Goal: Task Accomplishment & Management: Manage account settings

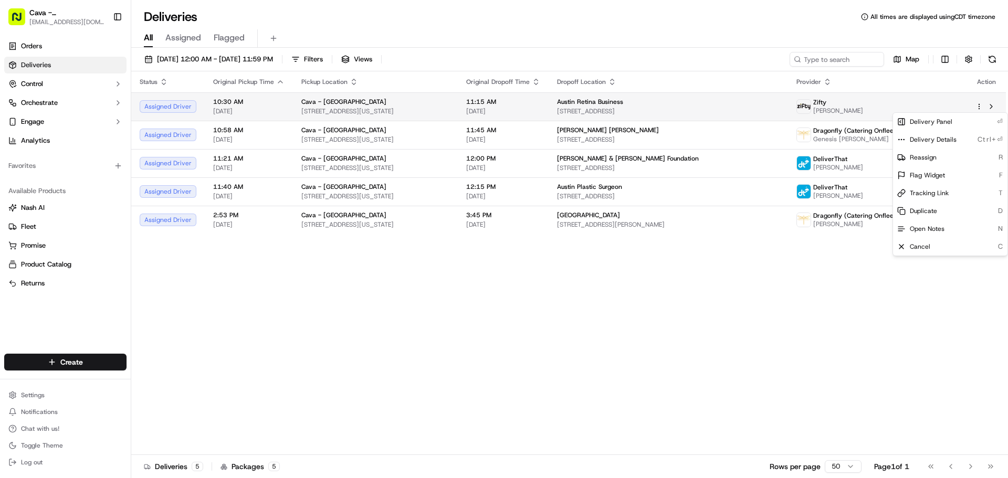
click at [980, 106] on html "Cava - [GEOGRAPHIC_DATA] [EMAIL_ADDRESS][DOMAIN_NAME] Toggle Sidebar Orders Del…" at bounding box center [504, 239] width 1008 height 478
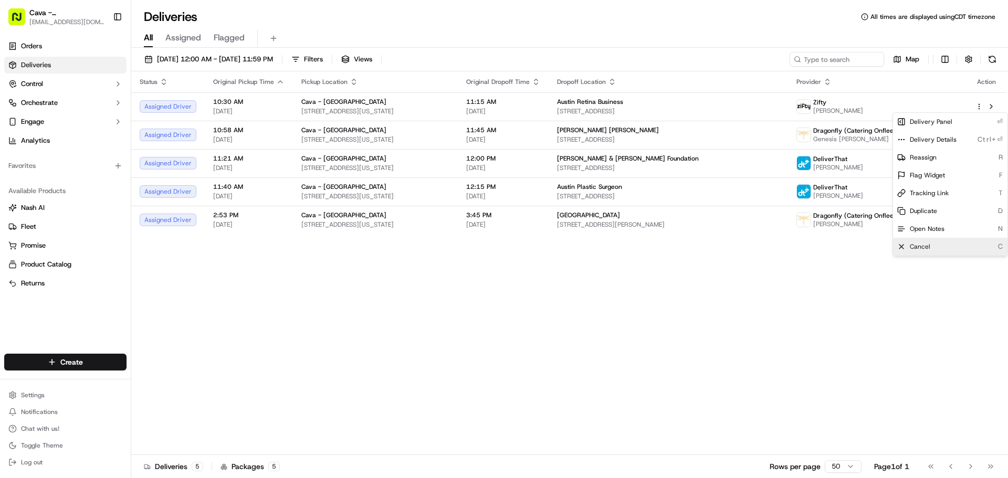
click at [926, 249] on span "Cancel" at bounding box center [920, 247] width 20 height 8
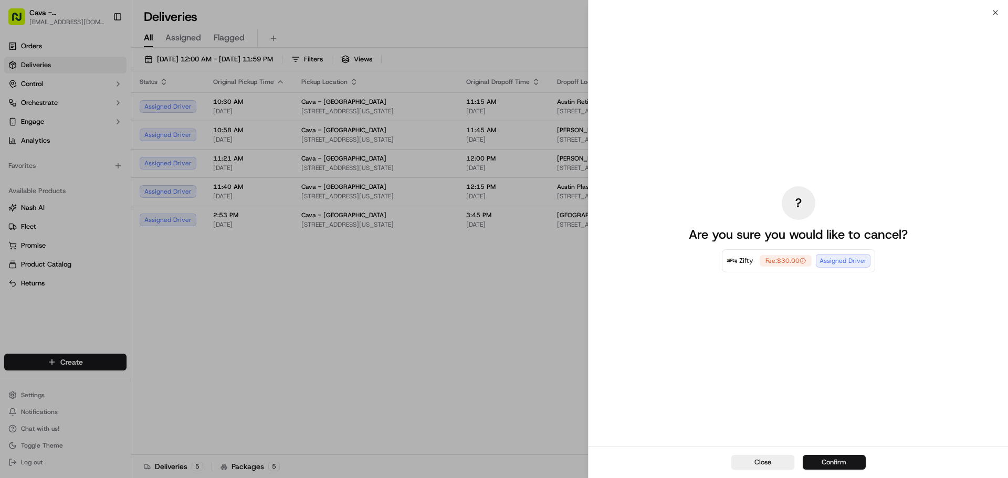
click at [835, 467] on button "Confirm" at bounding box center [834, 462] width 63 height 15
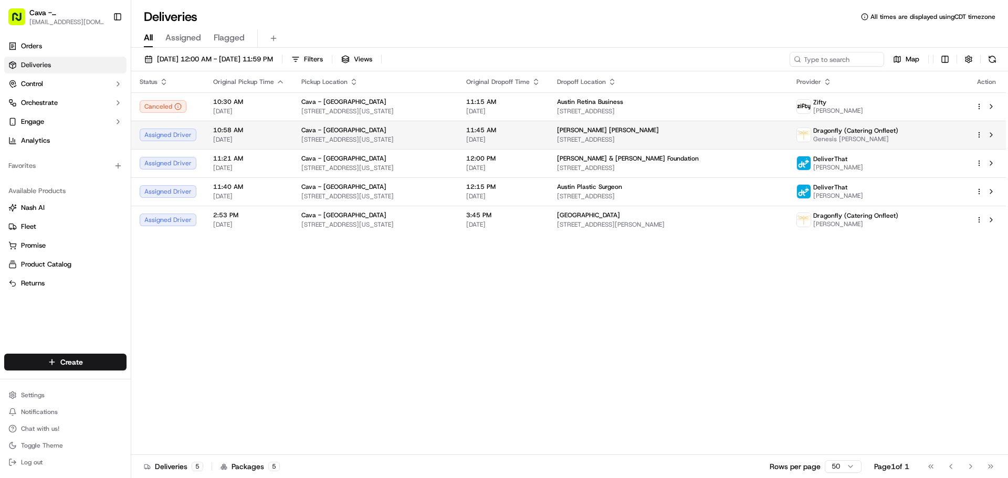
click at [979, 133] on html "Cava - [GEOGRAPHIC_DATA] [EMAIL_ADDRESS][DOMAIN_NAME] Toggle Sidebar Orders Del…" at bounding box center [504, 239] width 1008 height 478
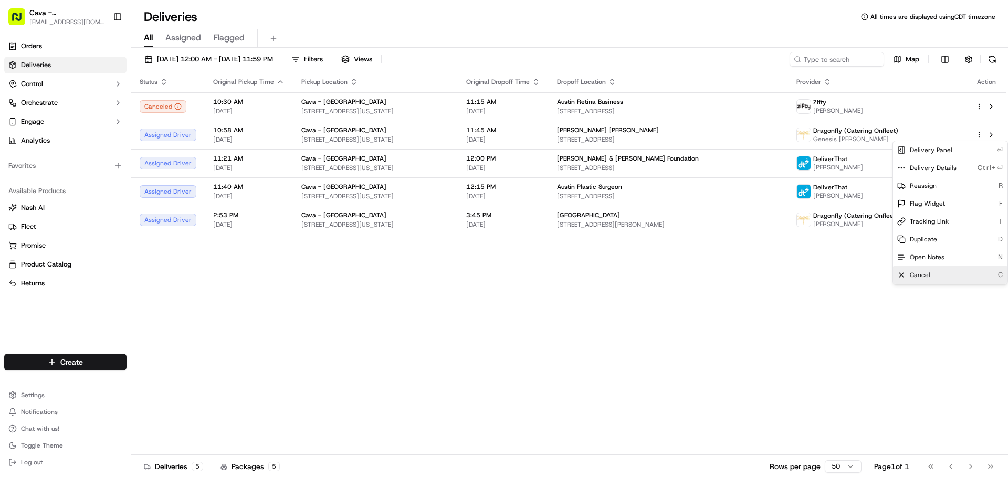
click at [923, 280] on div "Cancel C" at bounding box center [950, 275] width 114 height 18
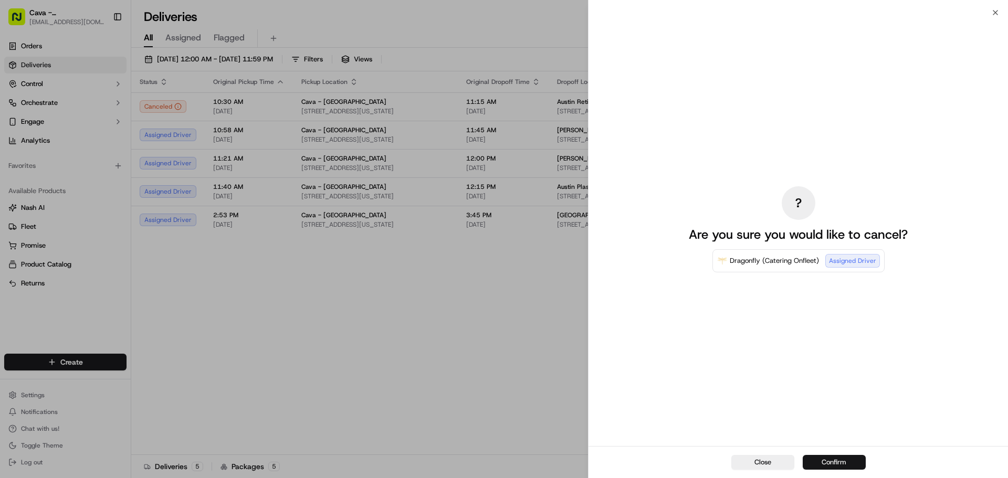
click at [830, 463] on button "Confirm" at bounding box center [834, 462] width 63 height 15
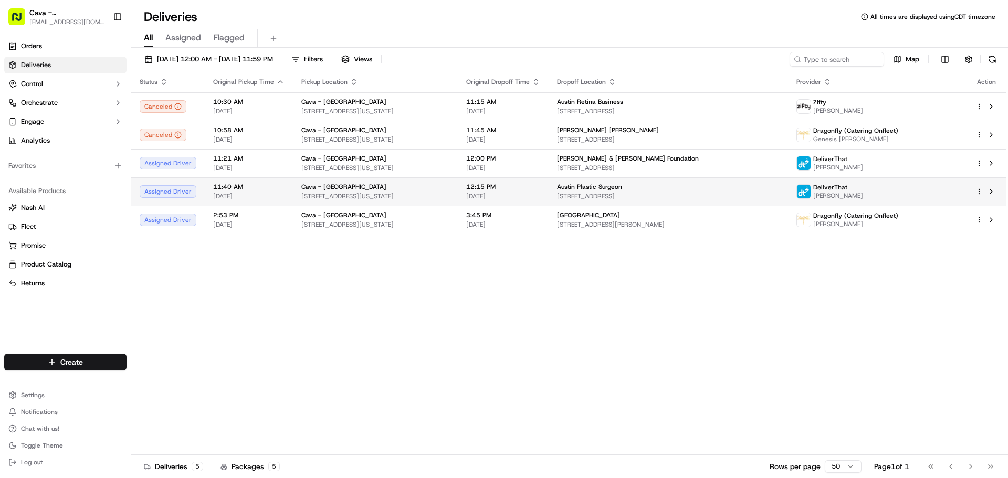
click at [978, 193] on html "Cava - [GEOGRAPHIC_DATA] [EMAIL_ADDRESS][DOMAIN_NAME] Toggle Sidebar Orders Del…" at bounding box center [504, 239] width 1008 height 478
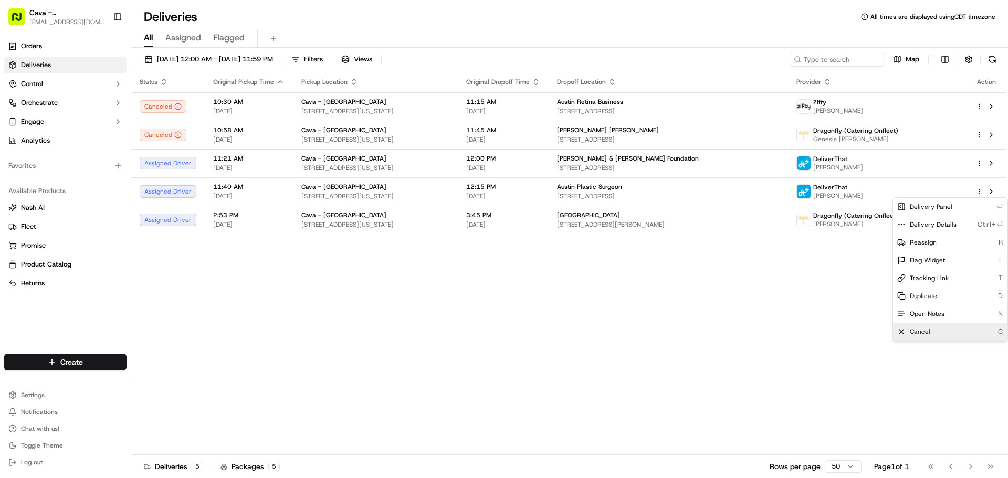
click at [917, 333] on span "Cancel" at bounding box center [920, 332] width 20 height 8
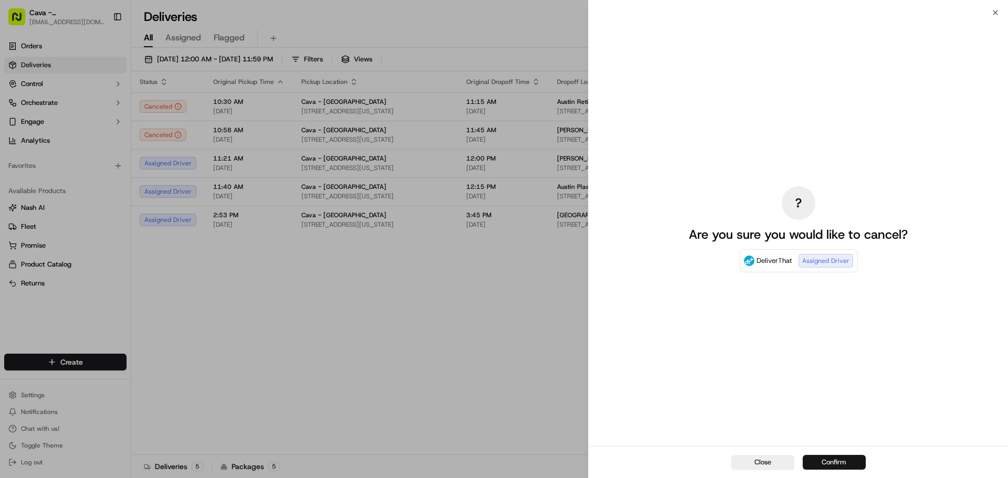
click at [844, 458] on button "Confirm" at bounding box center [834, 462] width 63 height 15
